Goal: Task Accomplishment & Management: Use online tool/utility

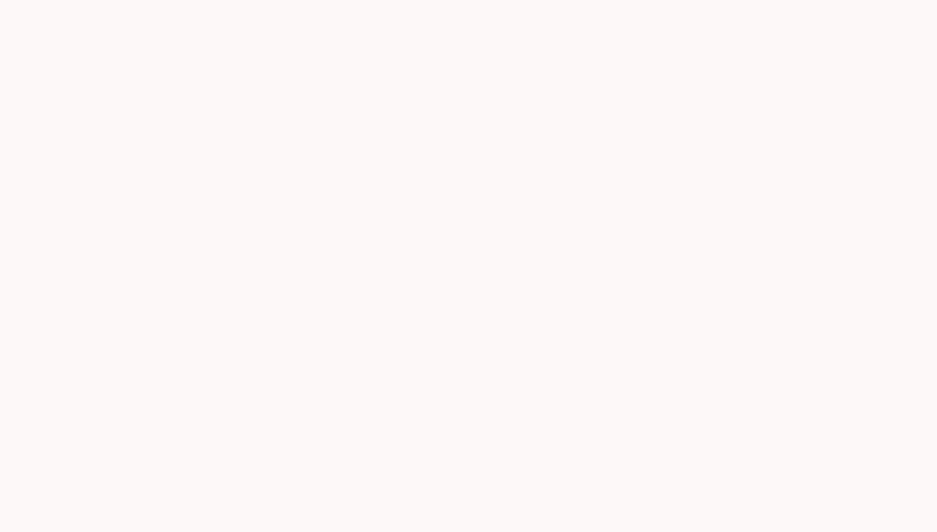
click at [527, 99] on game-player-page at bounding box center [468, 266] width 937 height 532
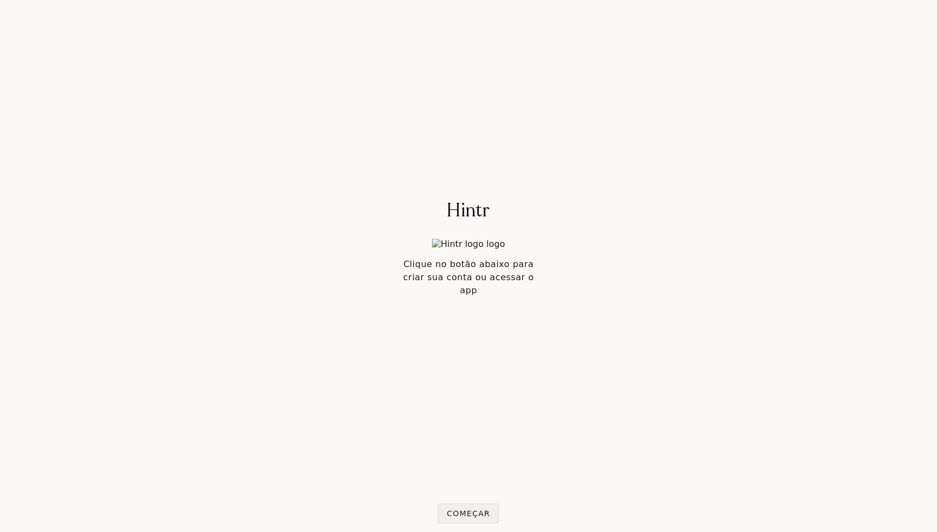
click at [0, 0] on slot "Começar" at bounding box center [0, 0] width 0 height 0
